Goal: Task Accomplishment & Management: Use online tool/utility

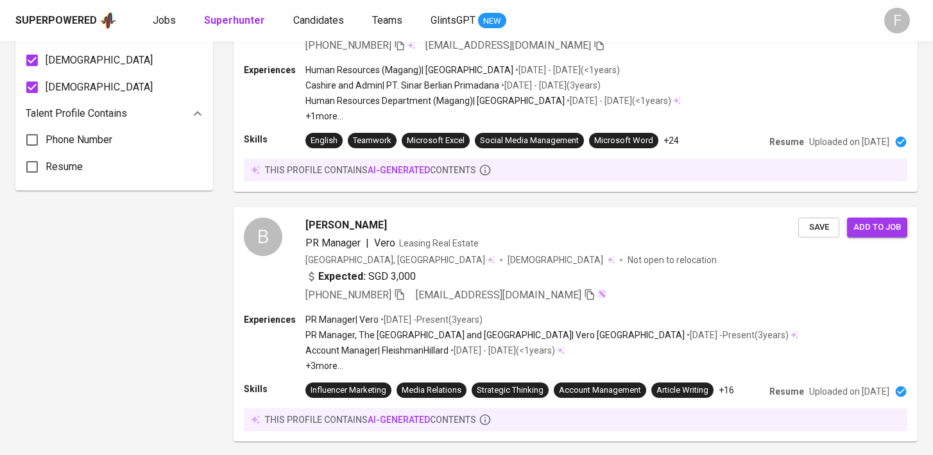
scroll to position [924, 0]
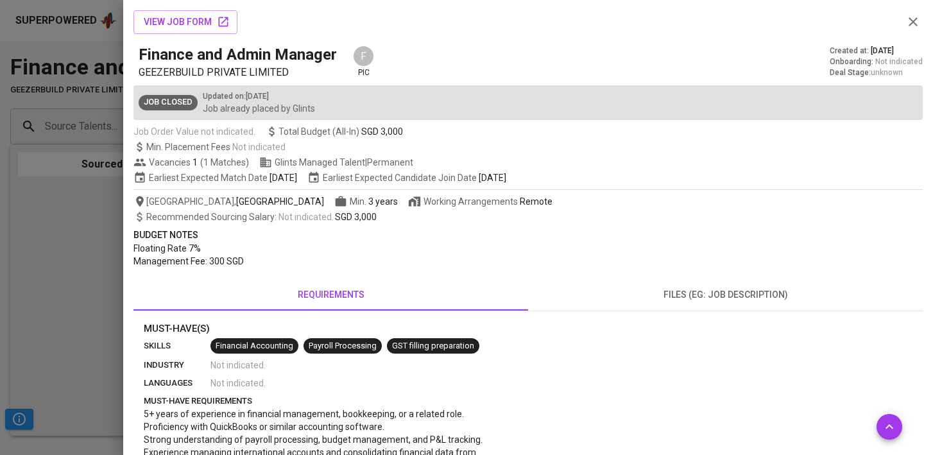
scroll to position [518, 0]
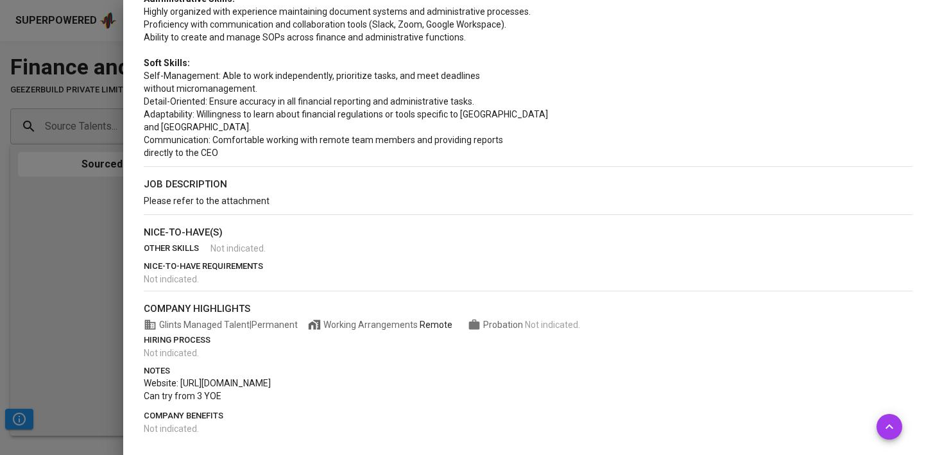
click at [88, 243] on div at bounding box center [466, 227] width 933 height 455
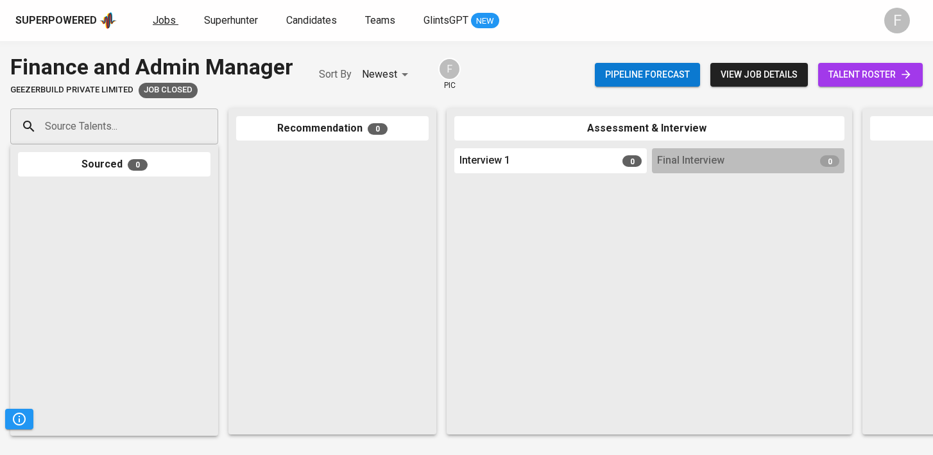
click at [154, 21] on span "Jobs" at bounding box center [164, 20] width 23 height 12
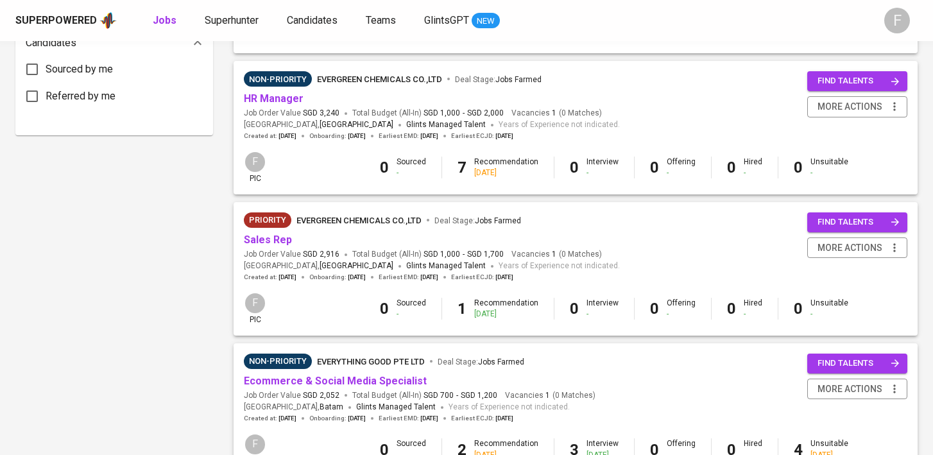
scroll to position [693, 0]
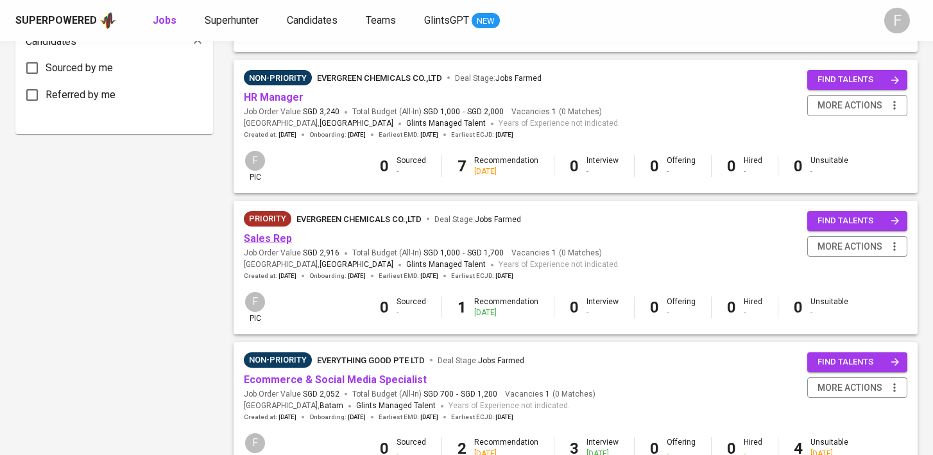
click at [278, 243] on link "Sales Rep" at bounding box center [268, 238] width 48 height 12
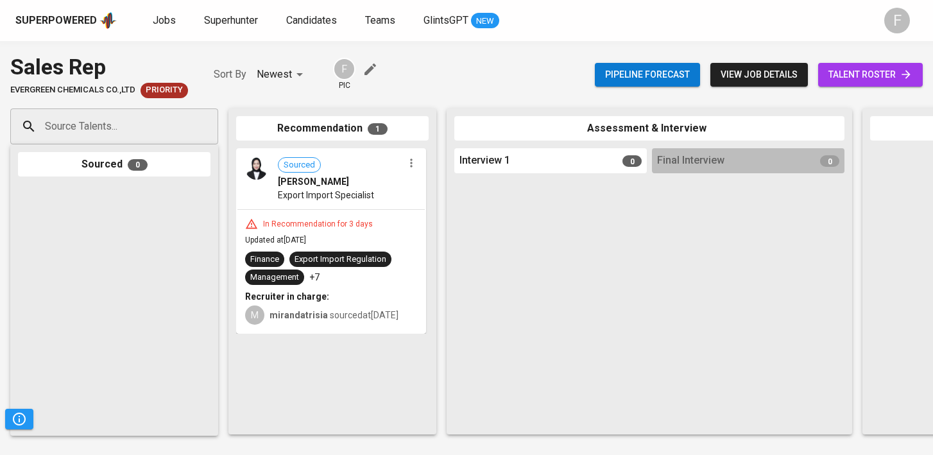
click at [885, 78] on span "talent roster" at bounding box center [871, 75] width 84 height 16
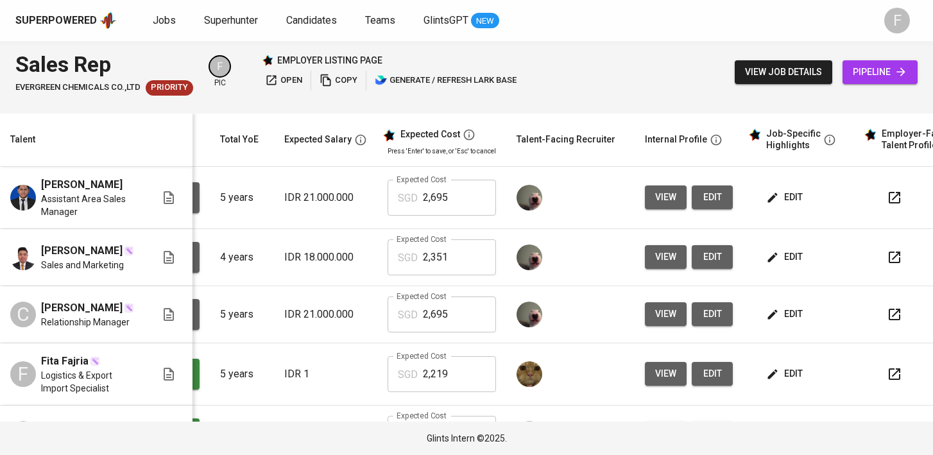
scroll to position [0, 166]
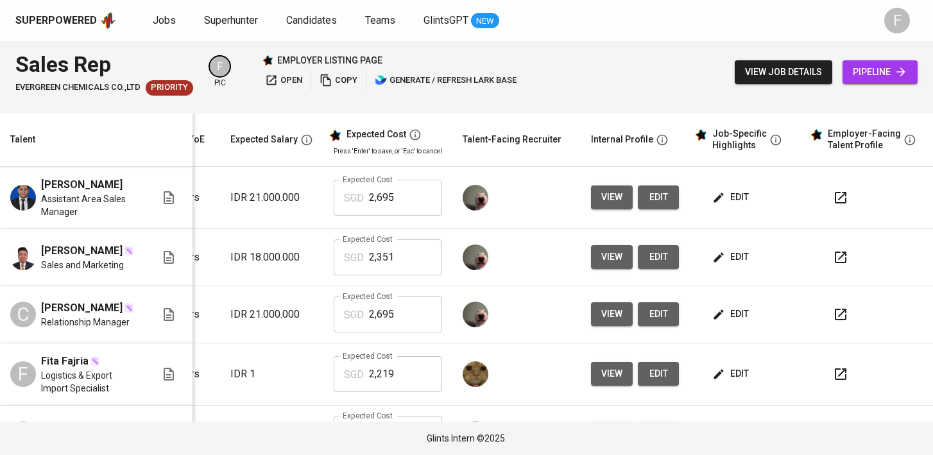
click at [833, 205] on icon "button" at bounding box center [840, 197] width 15 height 15
click at [736, 205] on span "edit" at bounding box center [732, 197] width 34 height 16
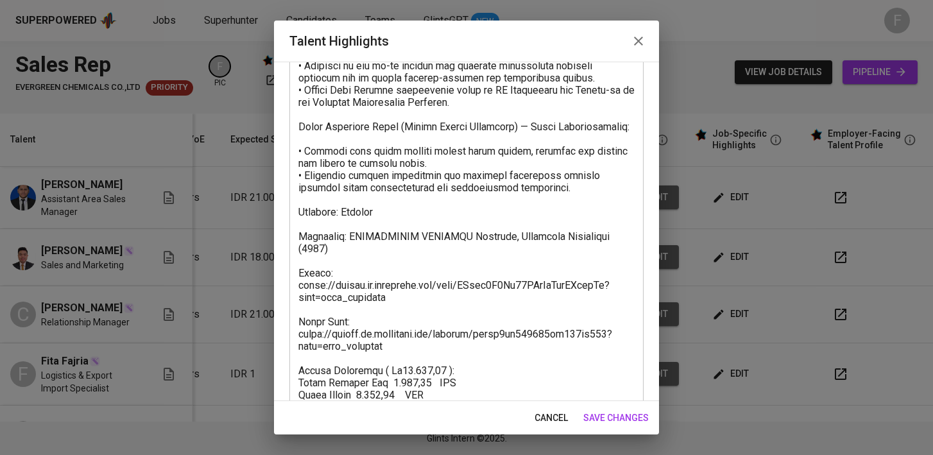
scroll to position [304, 0]
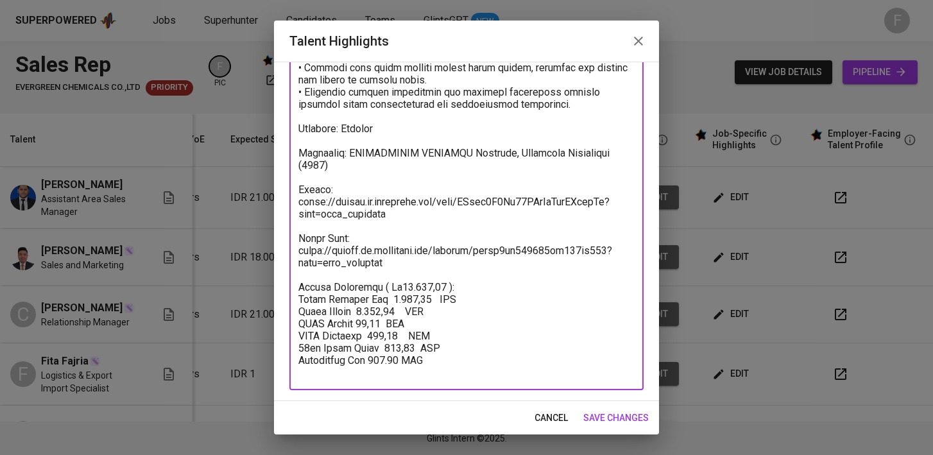
drag, startPoint x: 433, startPoint y: 277, endPoint x: 287, endPoint y: 242, distance: 149.8
click at [287, 242] on div "Enhance the Talent's profile by adding highlights relevant to this job - accomp…" at bounding box center [466, 232] width 385 height 340
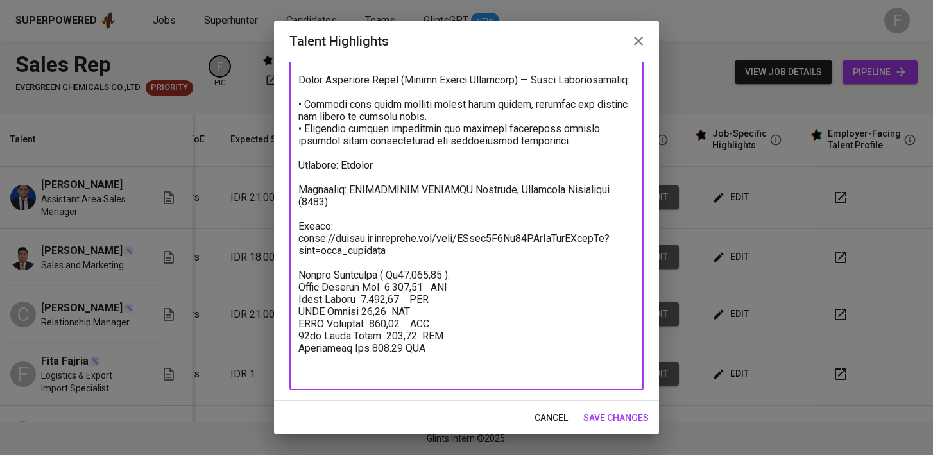
scroll to position [256, 0]
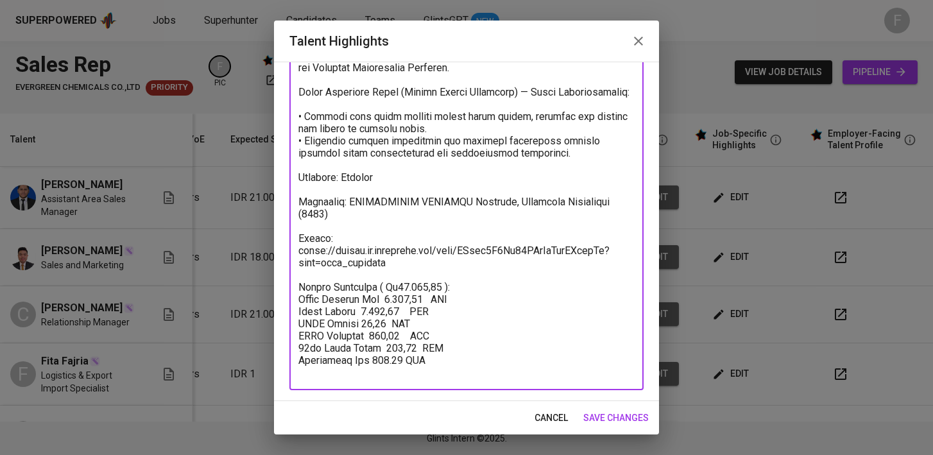
drag, startPoint x: 470, startPoint y: 301, endPoint x: 381, endPoint y: 298, distance: 89.3
click at [381, 298] on textarea at bounding box center [467, 135] width 336 height 488
type textarea "Loremipsumdo: - Sitametc Adipiscin — Elitseddo Eius Tempo Incidid; • Utlabore 5…"
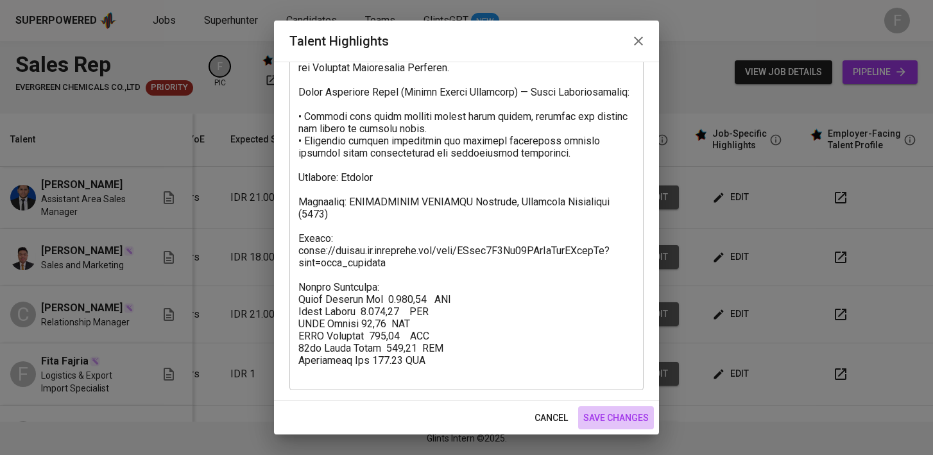
click at [603, 428] on button "save changes" at bounding box center [616, 418] width 76 height 24
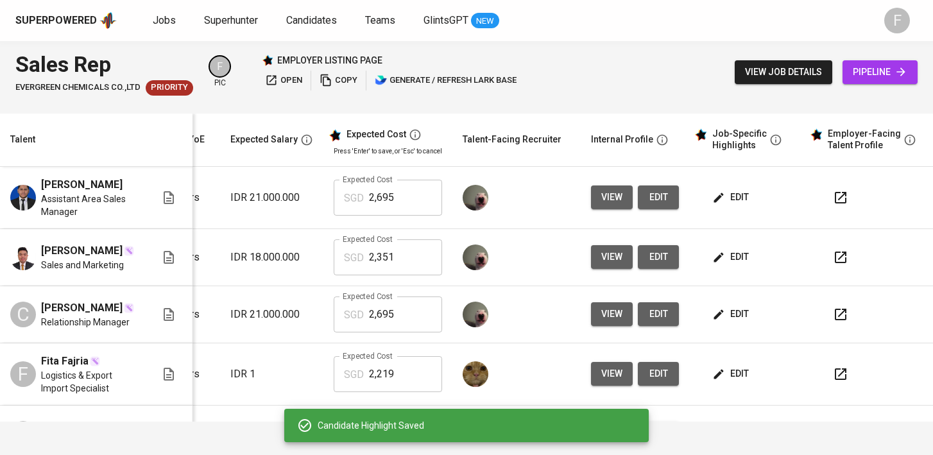
scroll to position [0, 0]
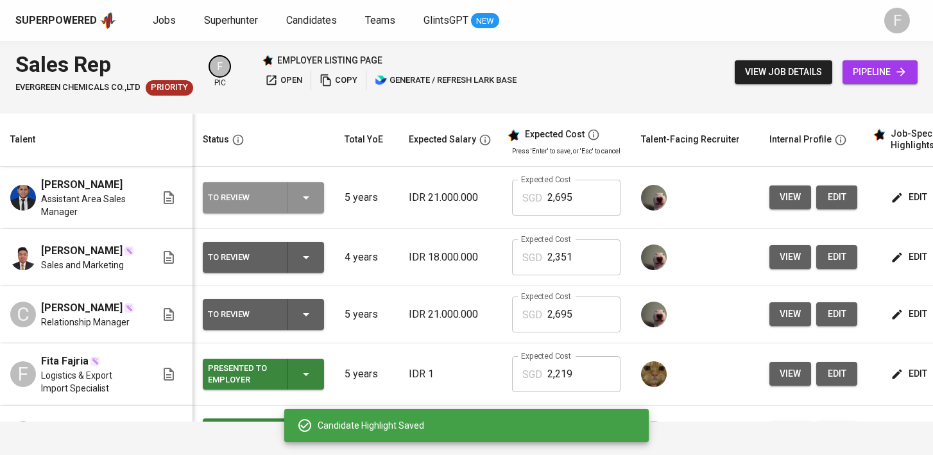
click at [308, 205] on icon "button" at bounding box center [306, 197] width 15 height 15
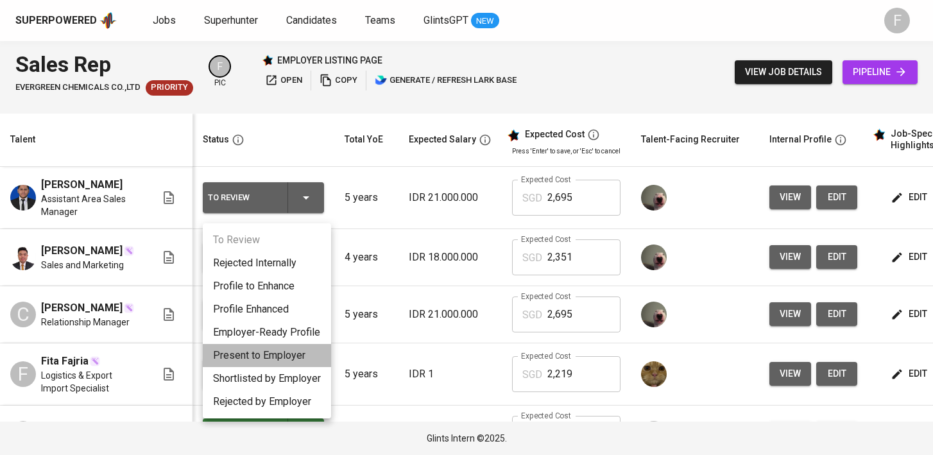
click at [280, 361] on li "Present to Employer" at bounding box center [267, 355] width 128 height 23
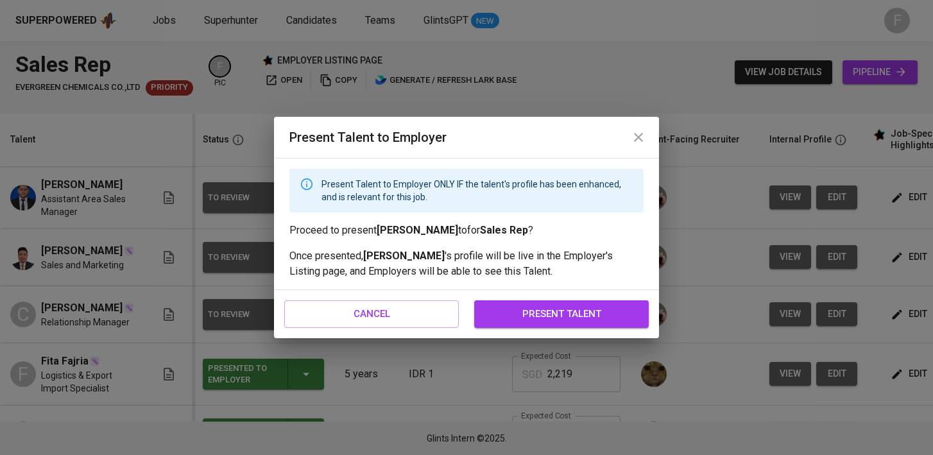
click at [605, 314] on span "present talent" at bounding box center [562, 314] width 146 height 17
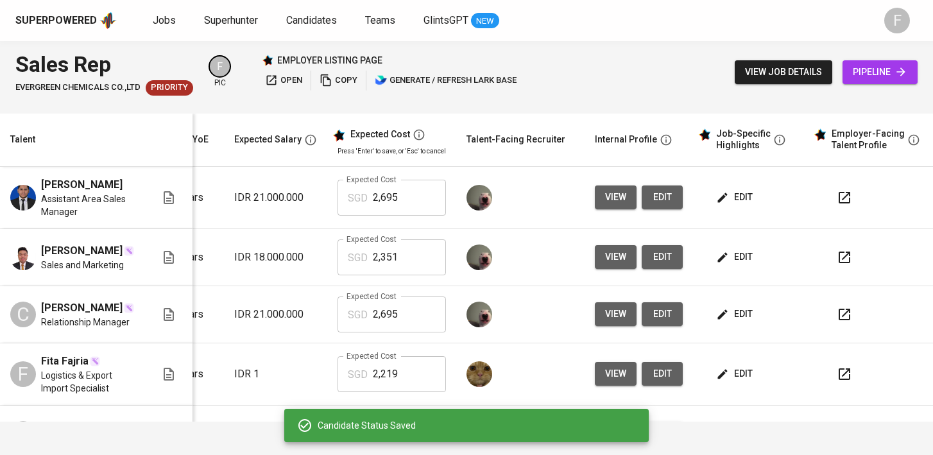
scroll to position [0, 185]
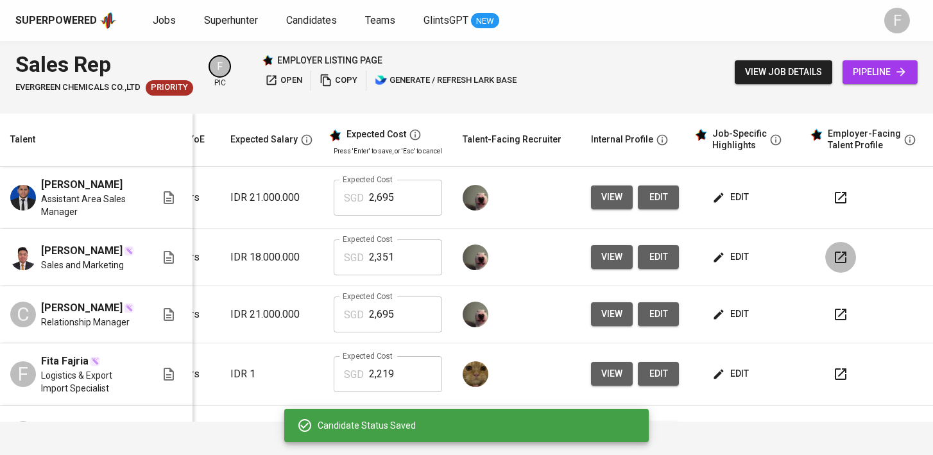
click at [833, 265] on icon "button" at bounding box center [840, 257] width 15 height 15
click at [735, 269] on button "edit" at bounding box center [732, 257] width 44 height 24
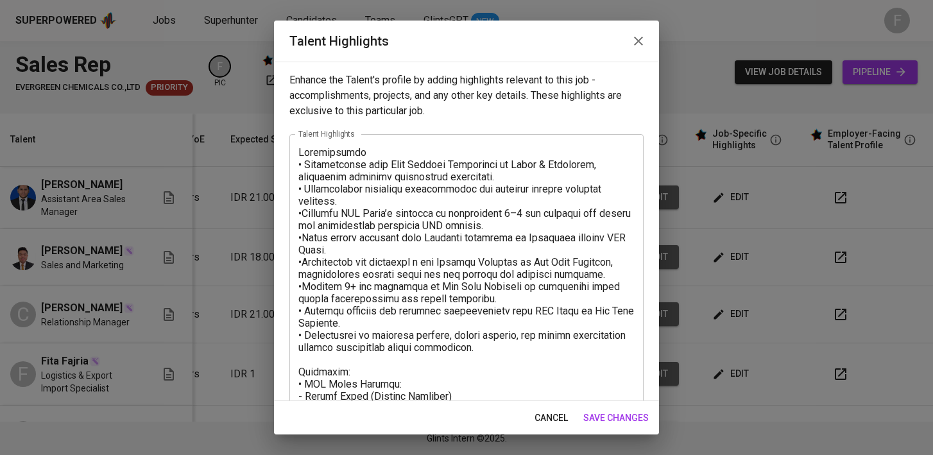
scroll to position [365, 0]
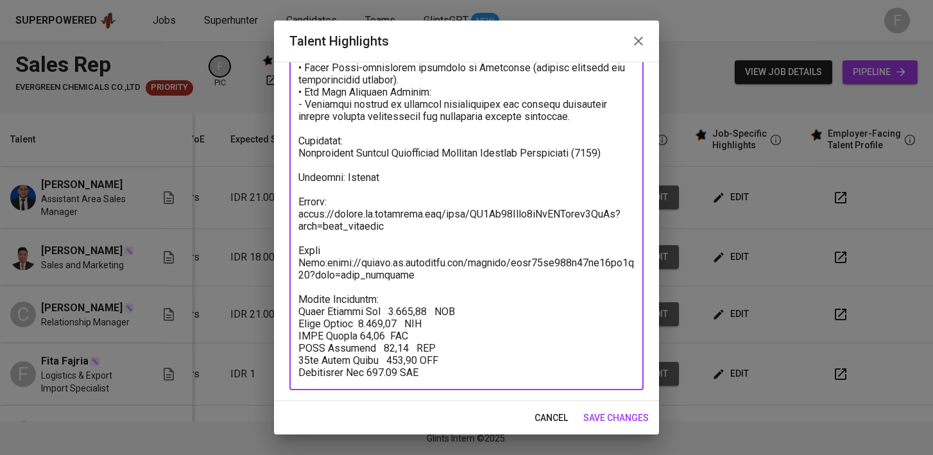
drag, startPoint x: 438, startPoint y: 280, endPoint x: 298, endPoint y: 242, distance: 145.6
click at [299, 242] on textarea at bounding box center [467, 80] width 336 height 598
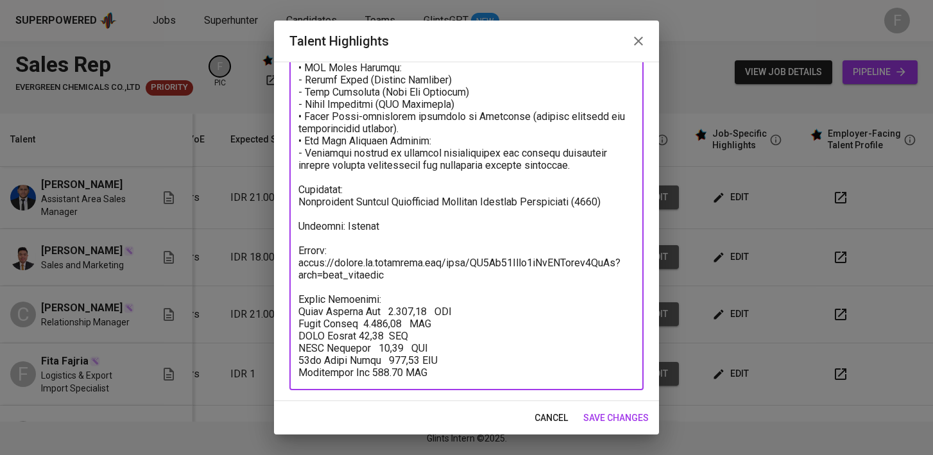
scroll to position [317, 0]
type textarea "Loremipsumdo • Sitametconse adip Elit Seddoei Temporinci ut Labor & Etdolorem, …"
click at [629, 417] on span "save changes" at bounding box center [616, 418] width 65 height 16
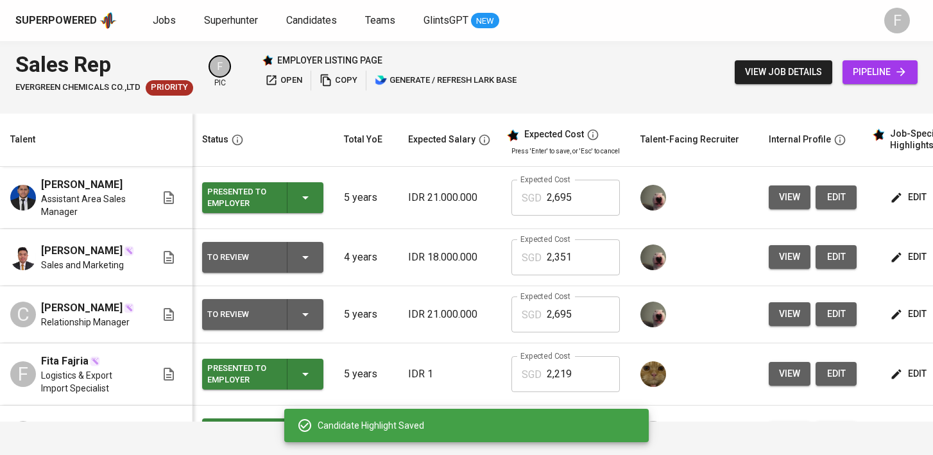
scroll to position [0, 0]
click at [300, 273] on div "To Review" at bounding box center [263, 257] width 111 height 31
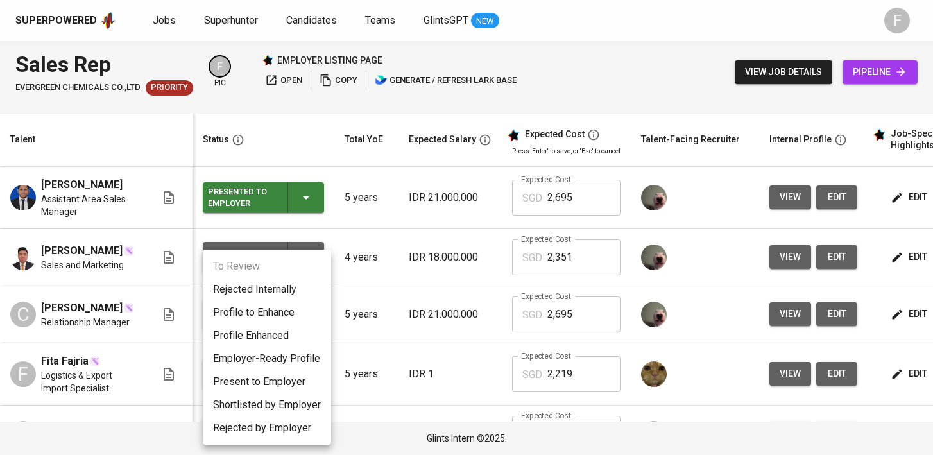
click at [270, 372] on li "Present to Employer" at bounding box center [267, 381] width 128 height 23
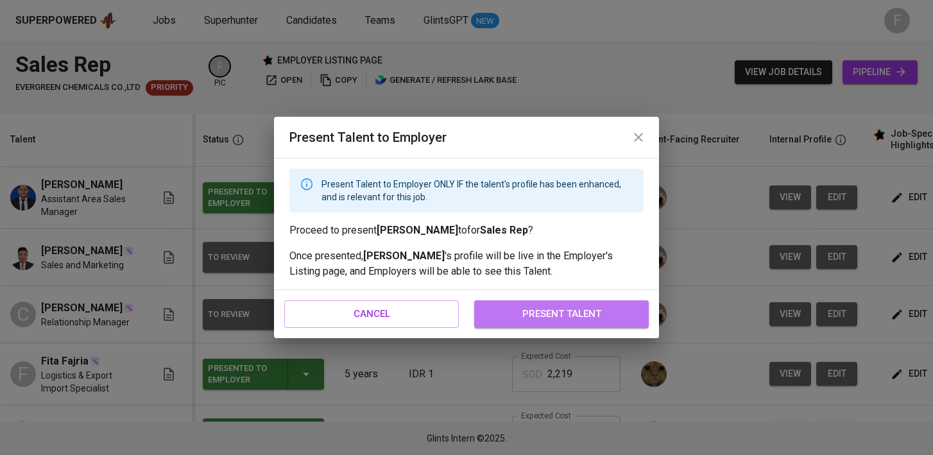
click at [581, 313] on span "present talent" at bounding box center [562, 314] width 146 height 17
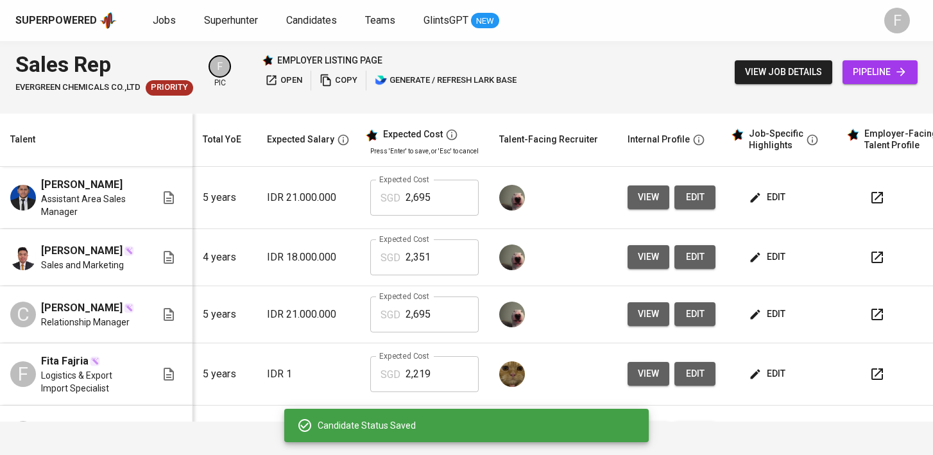
scroll to position [0, 175]
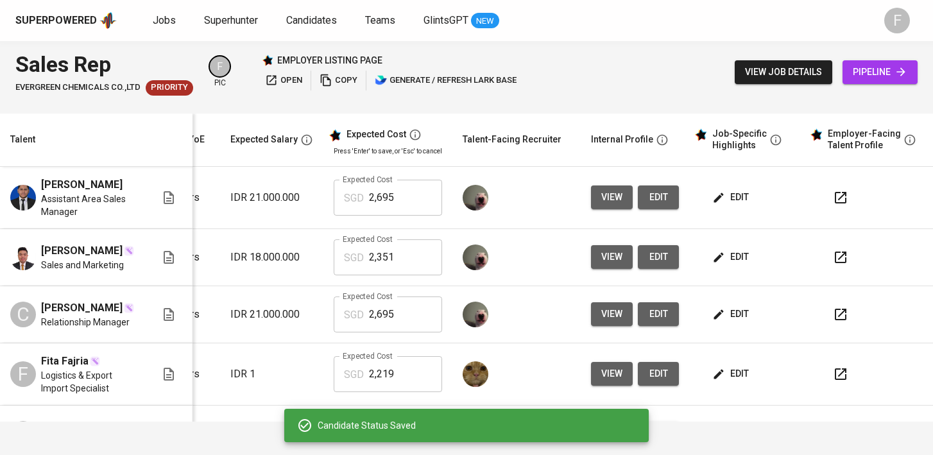
click at [833, 322] on icon "button" at bounding box center [840, 314] width 15 height 15
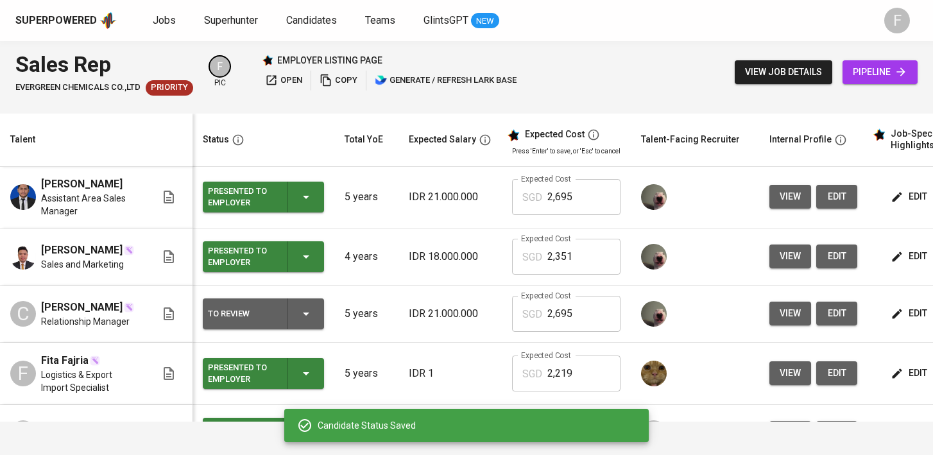
click at [306, 329] on div "To Review" at bounding box center [263, 314] width 111 height 31
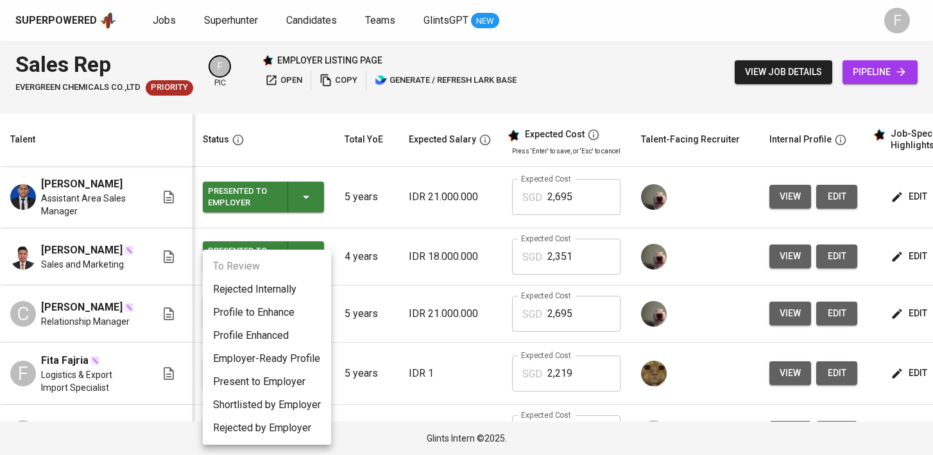
click at [281, 291] on li "Rejected Internally" at bounding box center [267, 289] width 128 height 23
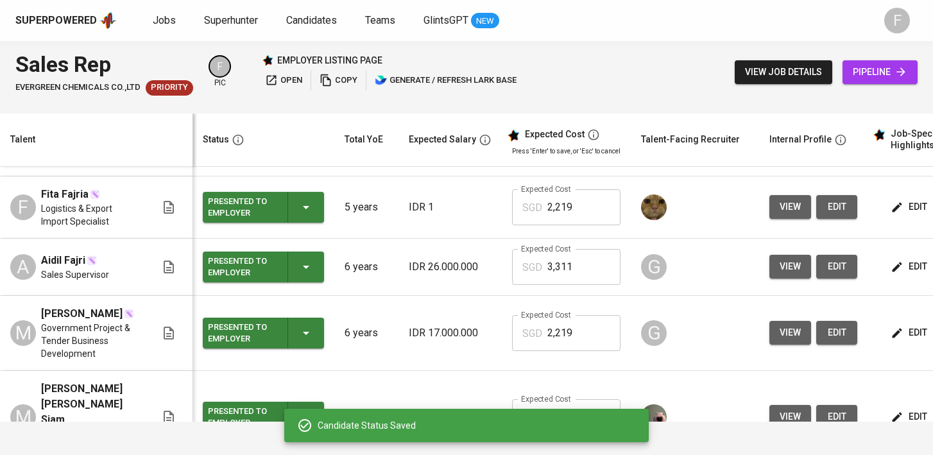
scroll to position [331, 0]
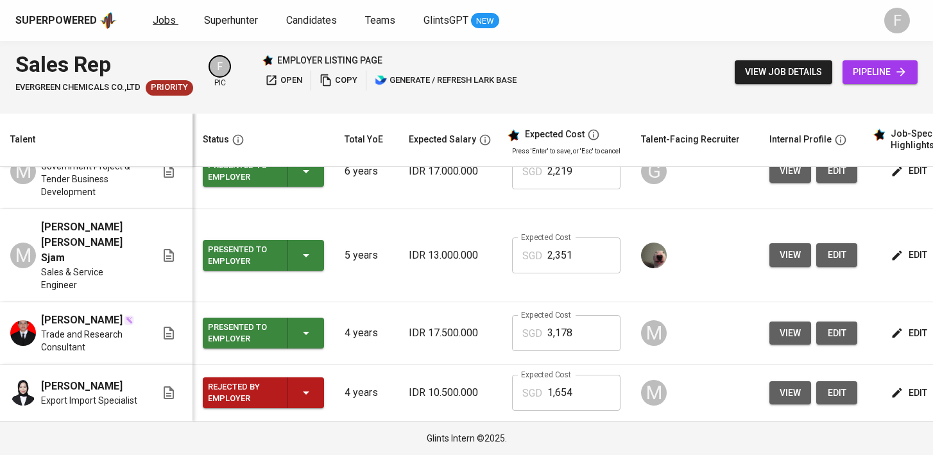
click at [168, 17] on span "Jobs" at bounding box center [164, 20] width 23 height 12
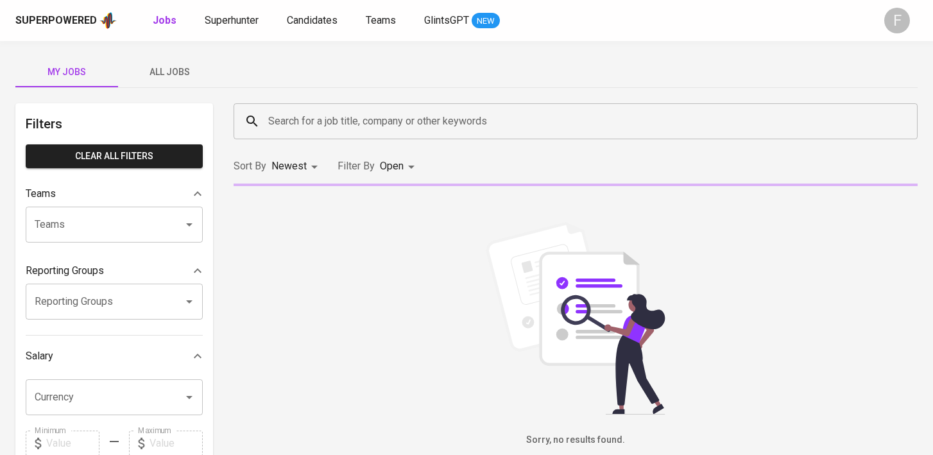
click at [345, 129] on input "Search for a job title, company or other keywords" at bounding box center [579, 121] width 628 height 24
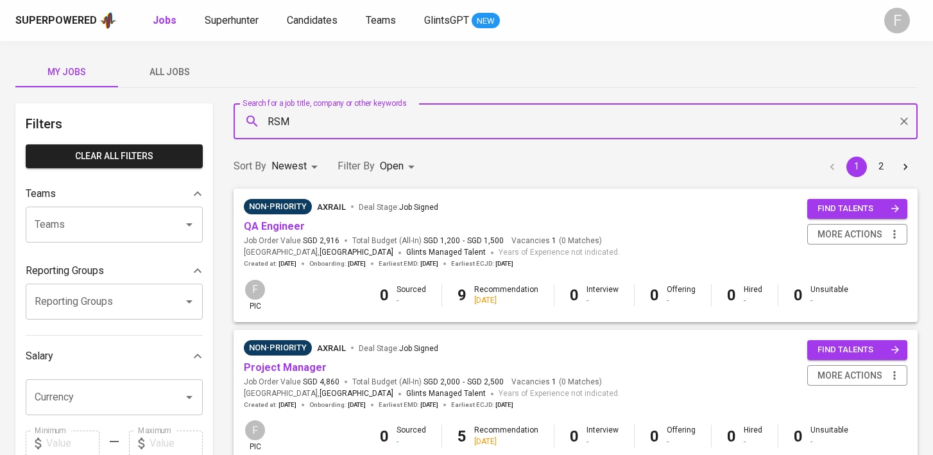
type input "RSM"
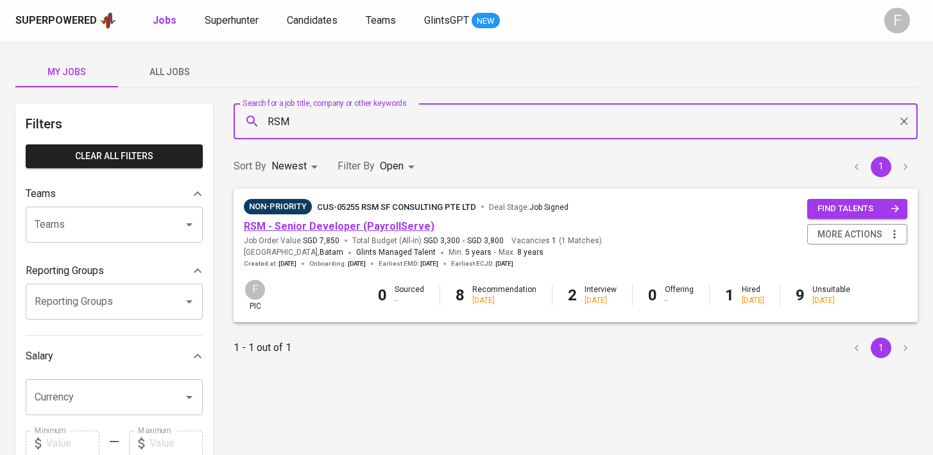
click at [327, 227] on link "RSM - Senior Developer (PayrollServe)" at bounding box center [339, 226] width 191 height 12
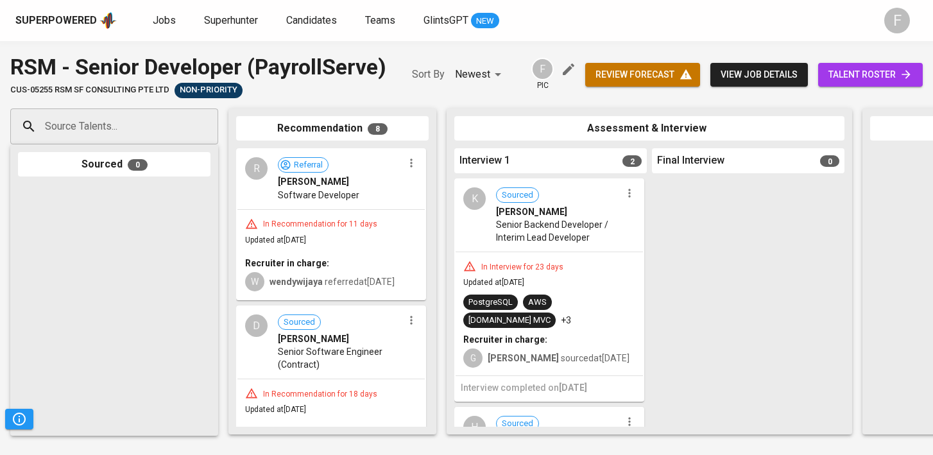
click at [882, 89] on div "review forecast view job details talent roster" at bounding box center [755, 74] width 338 height 47
click at [875, 69] on span "talent roster" at bounding box center [871, 75] width 84 height 16
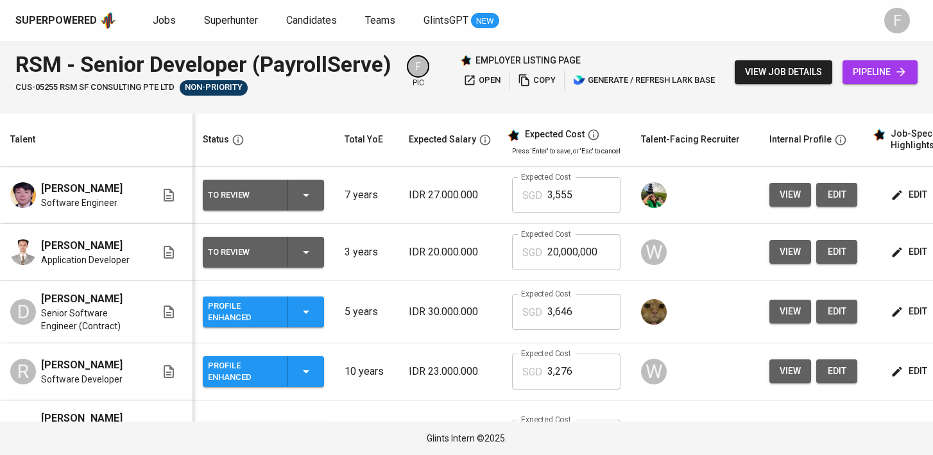
scroll to position [0, 166]
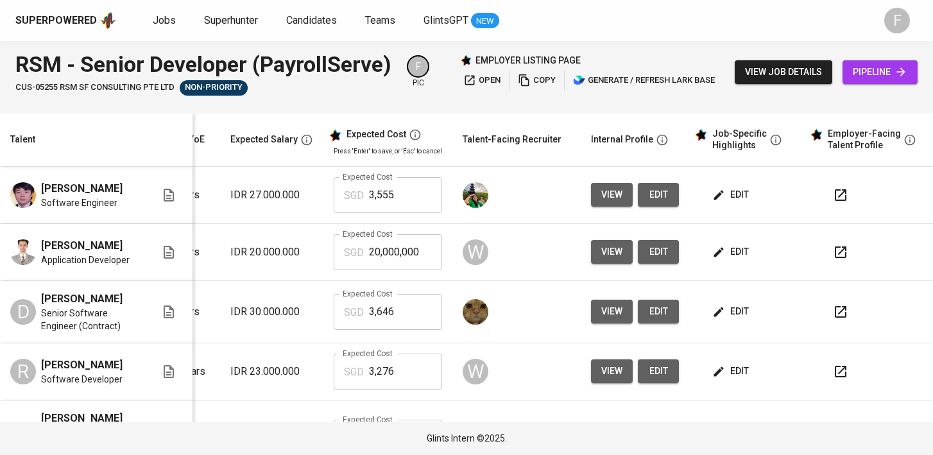
click at [843, 201] on button "button" at bounding box center [841, 195] width 31 height 31
